Goal: Find specific page/section: Find specific page/section

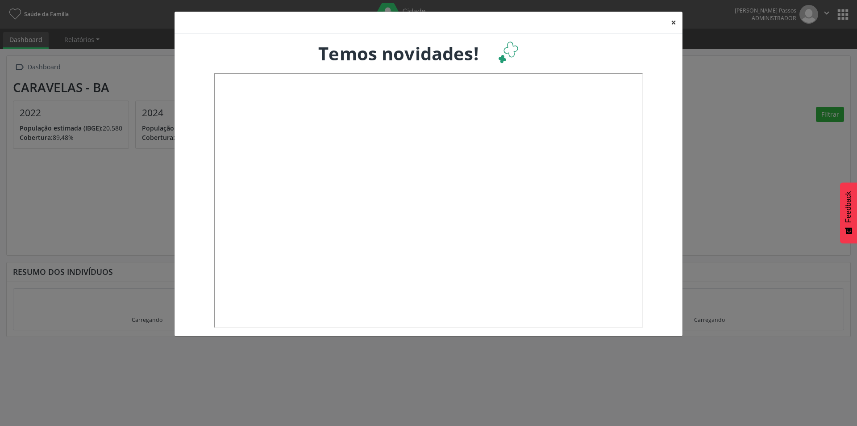
click at [671, 20] on button "×" at bounding box center [674, 23] width 18 height 22
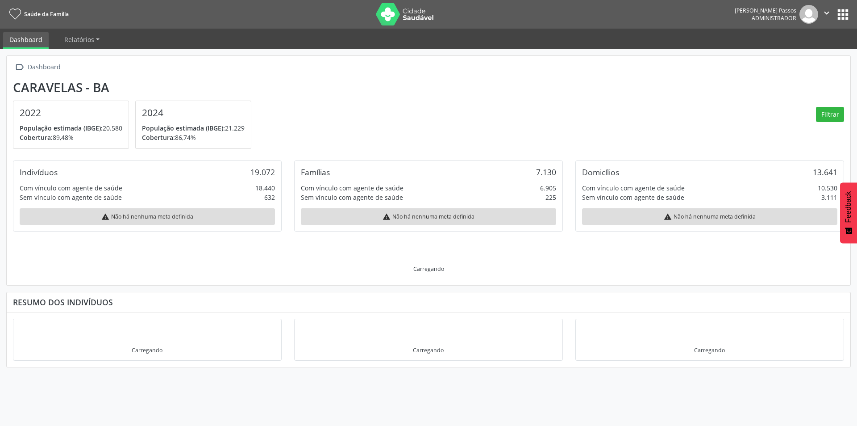
click at [839, 13] on button "apps" at bounding box center [844, 15] width 16 height 16
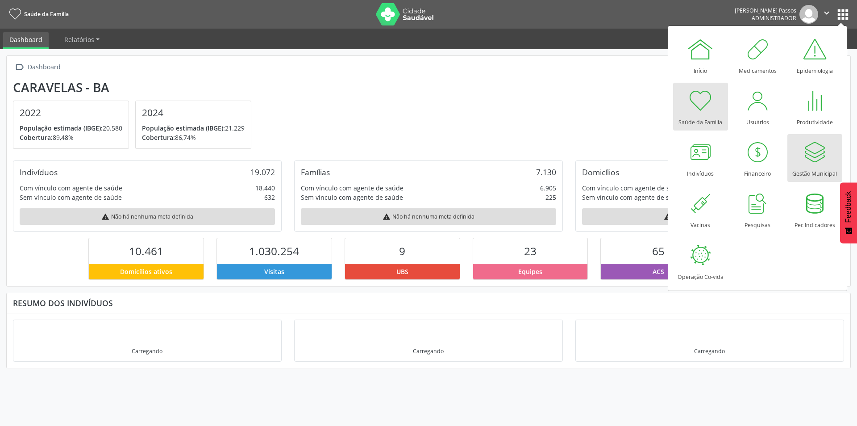
click at [823, 158] on div at bounding box center [815, 151] width 27 height 27
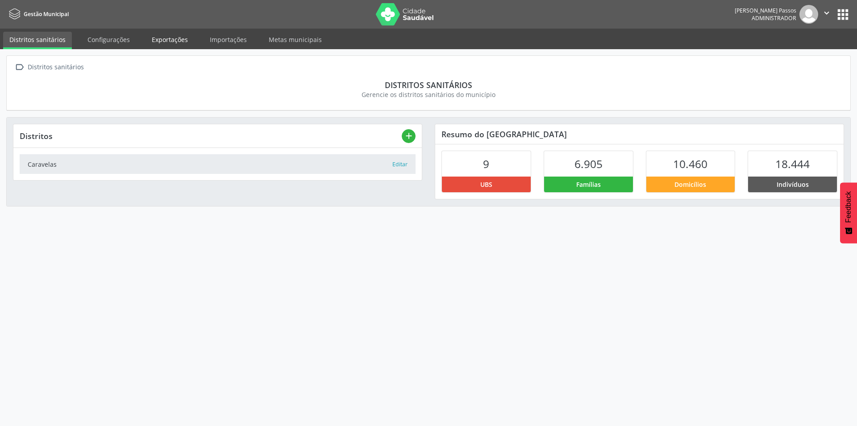
click at [170, 40] on link "Exportações" at bounding box center [170, 40] width 49 height 16
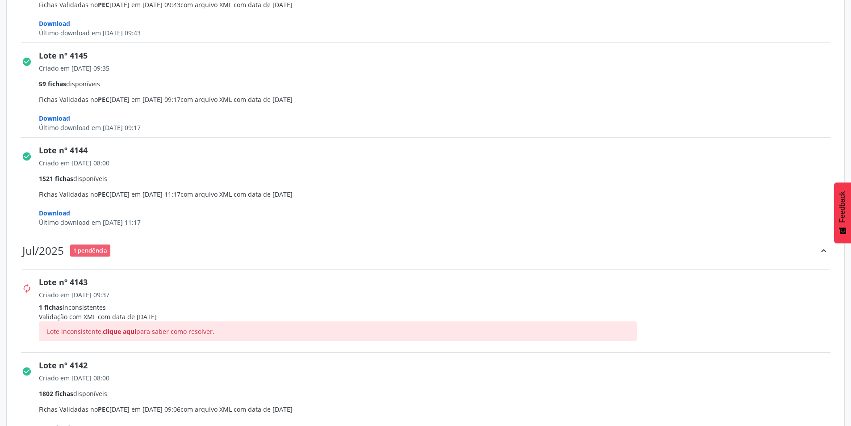
scroll to position [1250, 0]
